Goal: Check status: Check status

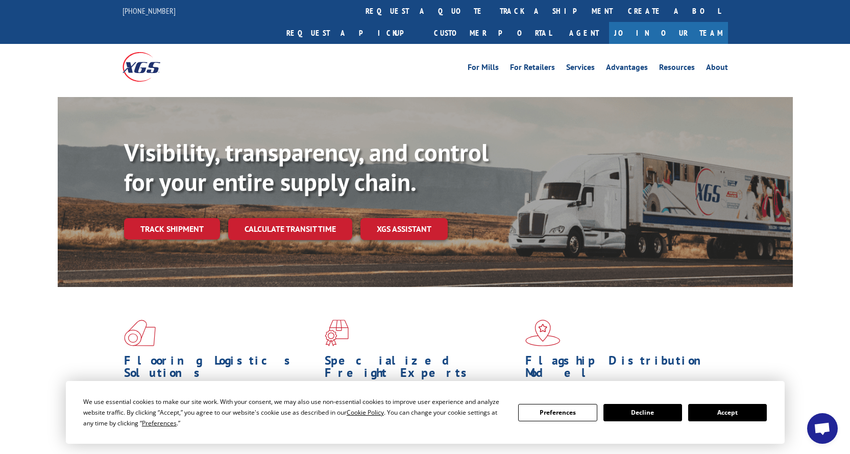
click at [172, 218] on link "Track shipment" at bounding box center [172, 228] width 96 height 21
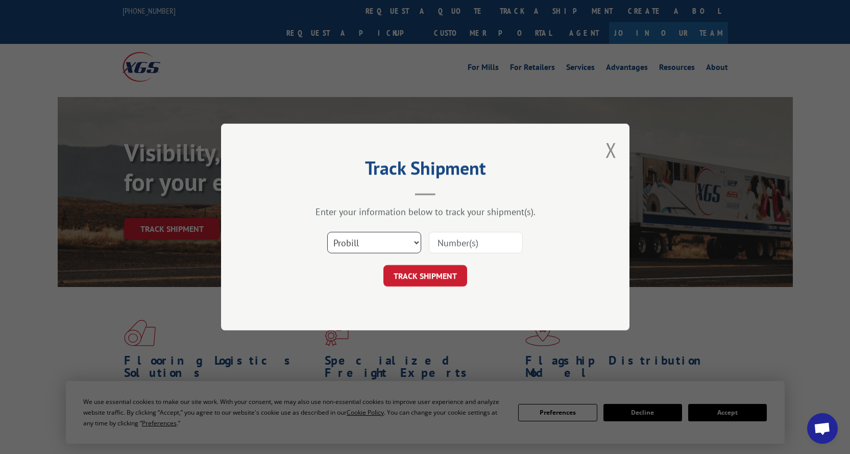
click at [417, 237] on select "Select category... Probill BOL PO" at bounding box center [374, 242] width 94 height 21
select select "bol"
click at [327, 232] on select "Select category... Probill BOL PO" at bounding box center [374, 242] width 94 height 21
click at [448, 244] on input at bounding box center [476, 242] width 94 height 21
paste input "646964"
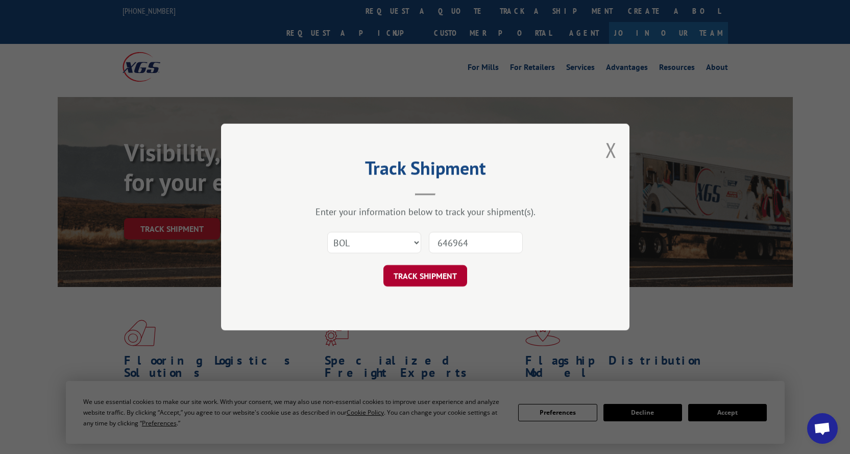
type input "646964"
click at [424, 277] on button "TRACK SHIPMENT" at bounding box center [425, 275] width 84 height 21
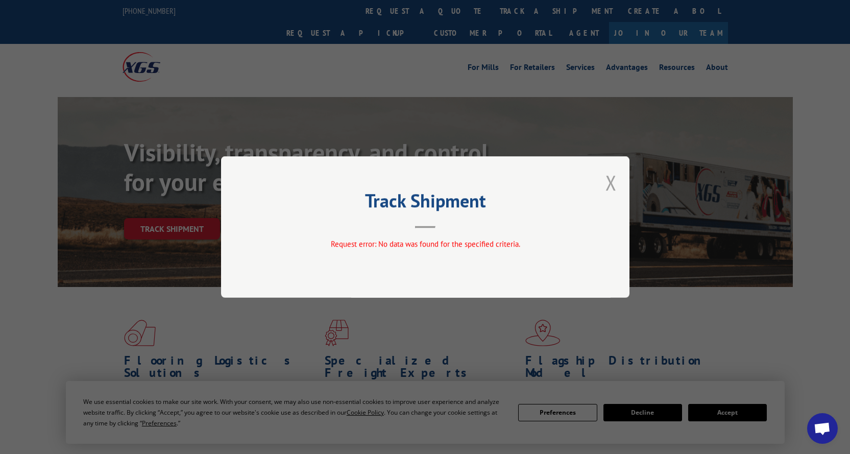
click at [609, 184] on button "Close modal" at bounding box center [610, 182] width 11 height 27
